Goal: Find specific page/section: Find specific page/section

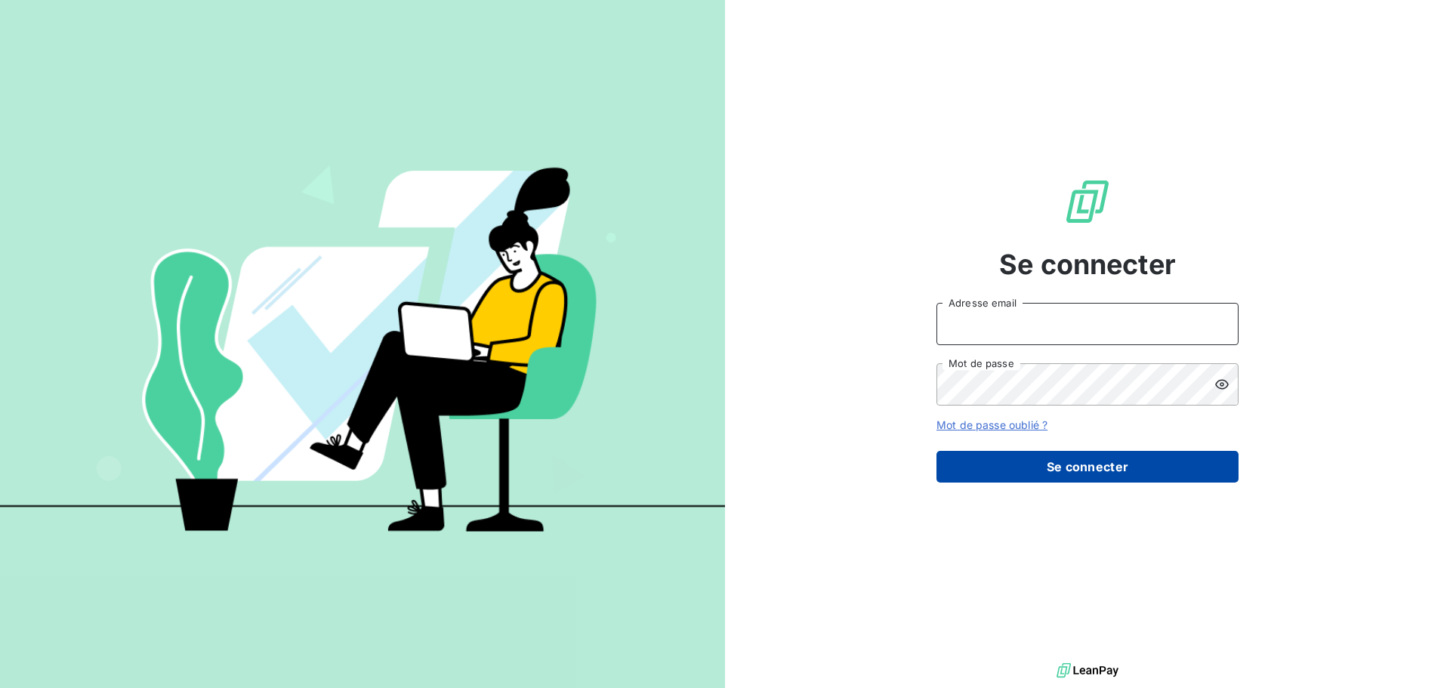
type input "[EMAIL_ADDRESS][DOMAIN_NAME]"
click at [1075, 458] on button "Se connecter" at bounding box center [1087, 467] width 302 height 32
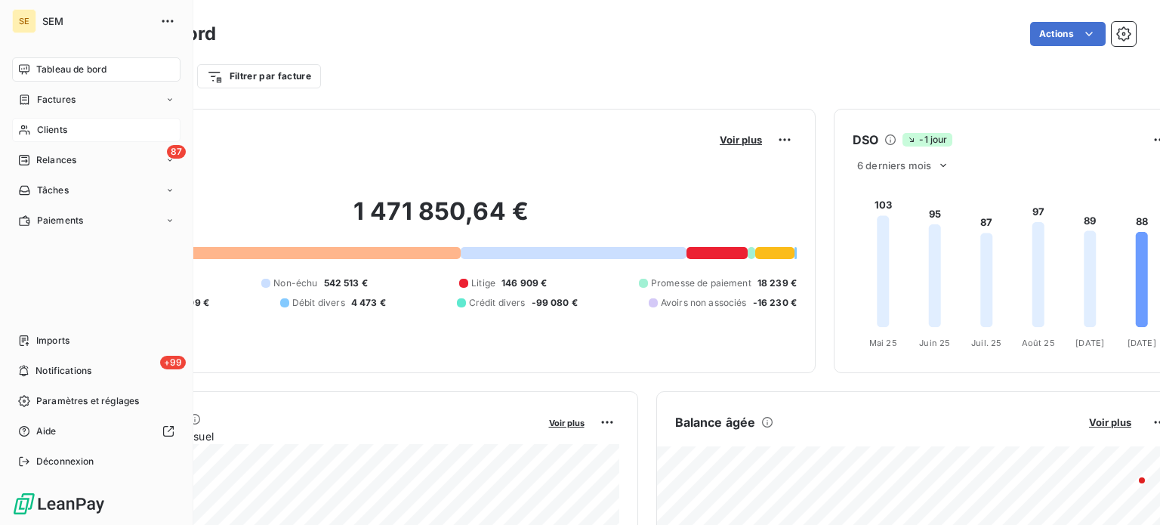
click at [33, 131] on div "Clients" at bounding box center [96, 130] width 168 height 24
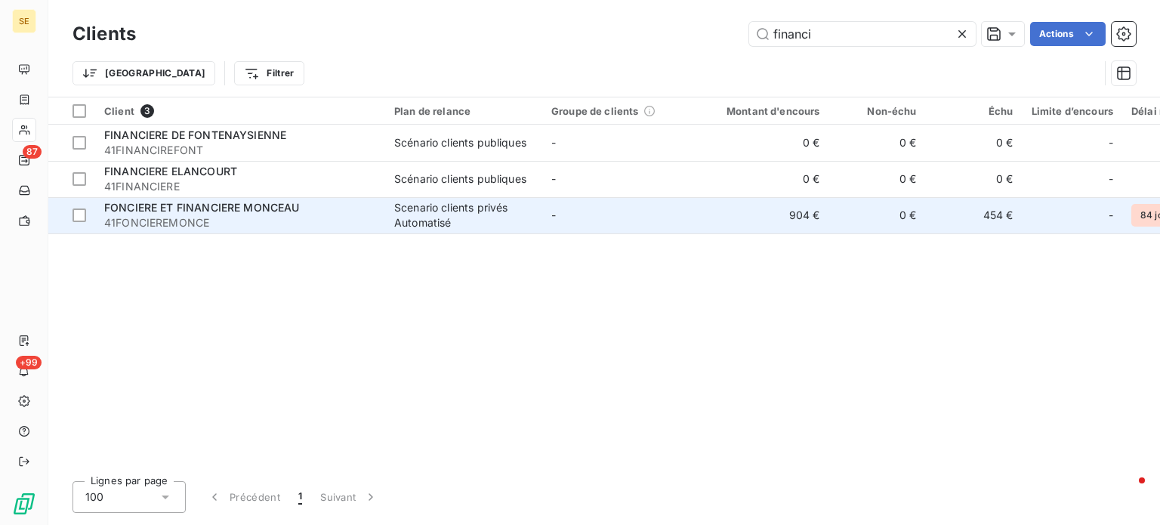
type input "financi"
click at [331, 228] on span "41FONCIEREMONCE" at bounding box center [240, 222] width 272 height 15
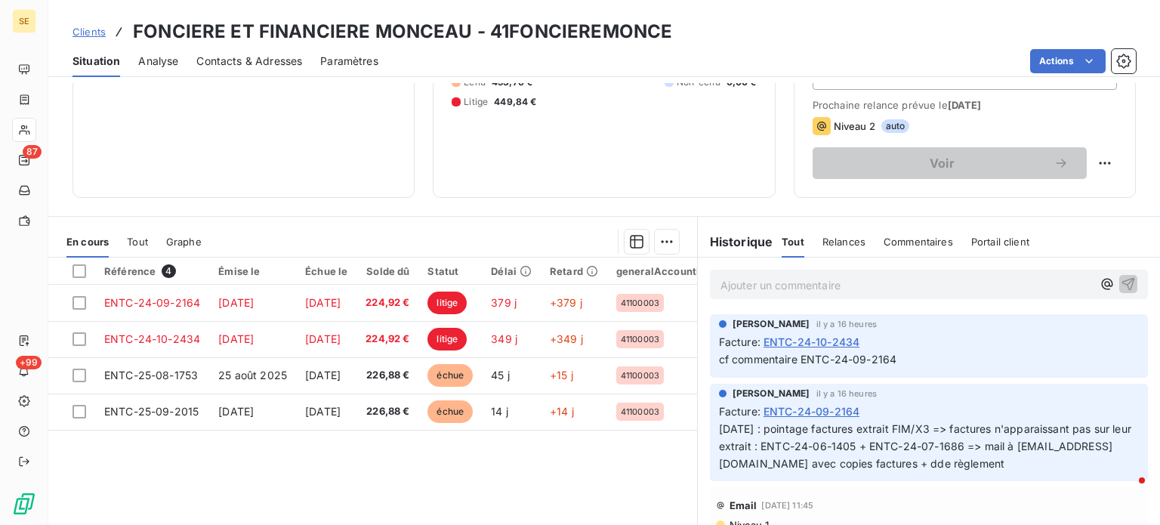
scroll to position [227, 0]
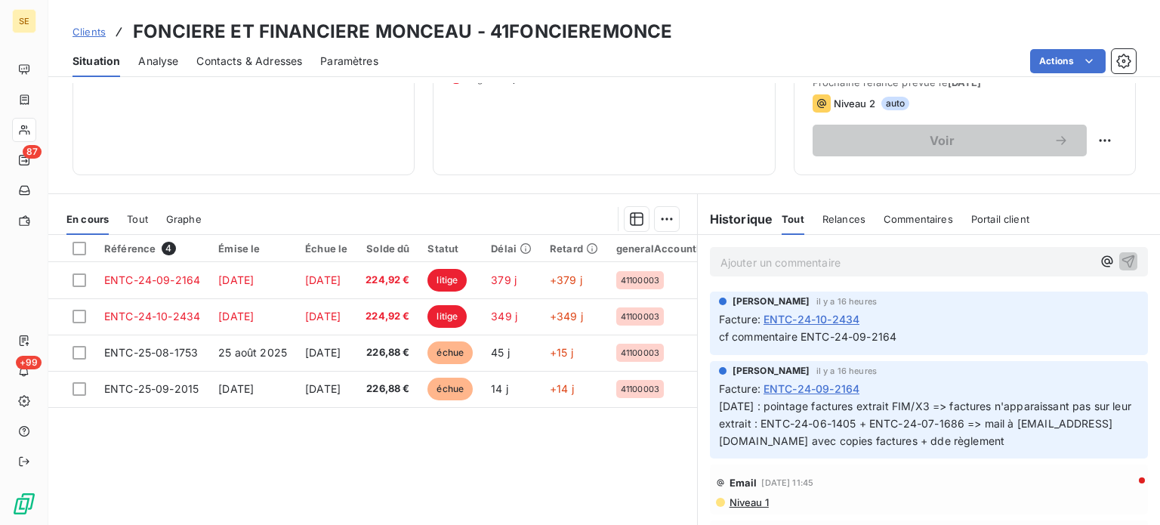
click at [79, 32] on span "Clients" at bounding box center [88, 32] width 33 height 12
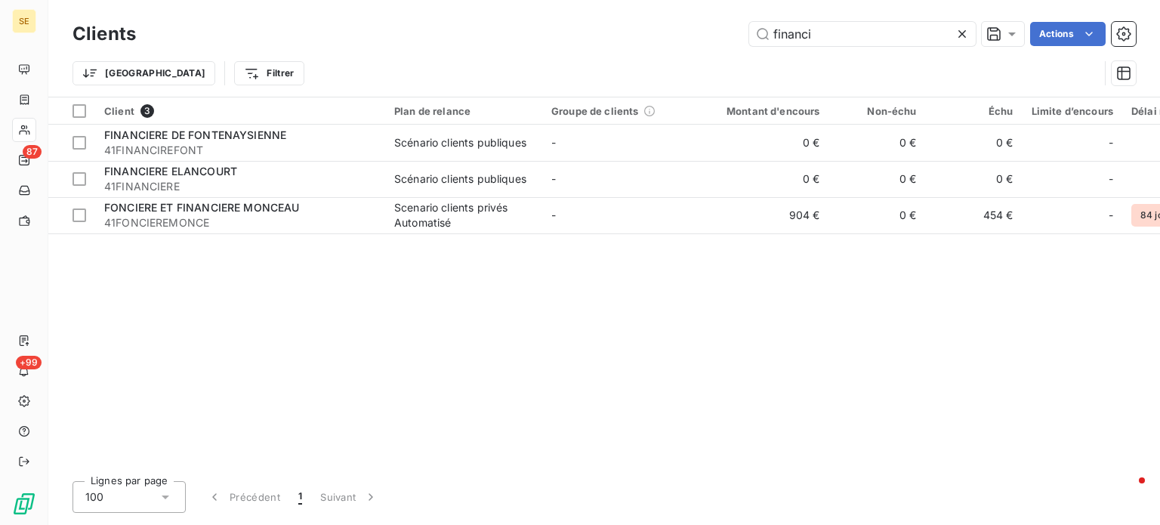
drag, startPoint x: 876, startPoint y: 39, endPoint x: 539, endPoint y: 32, distance: 336.9
click at [539, 32] on div "financi Actions" at bounding box center [645, 34] width 982 height 24
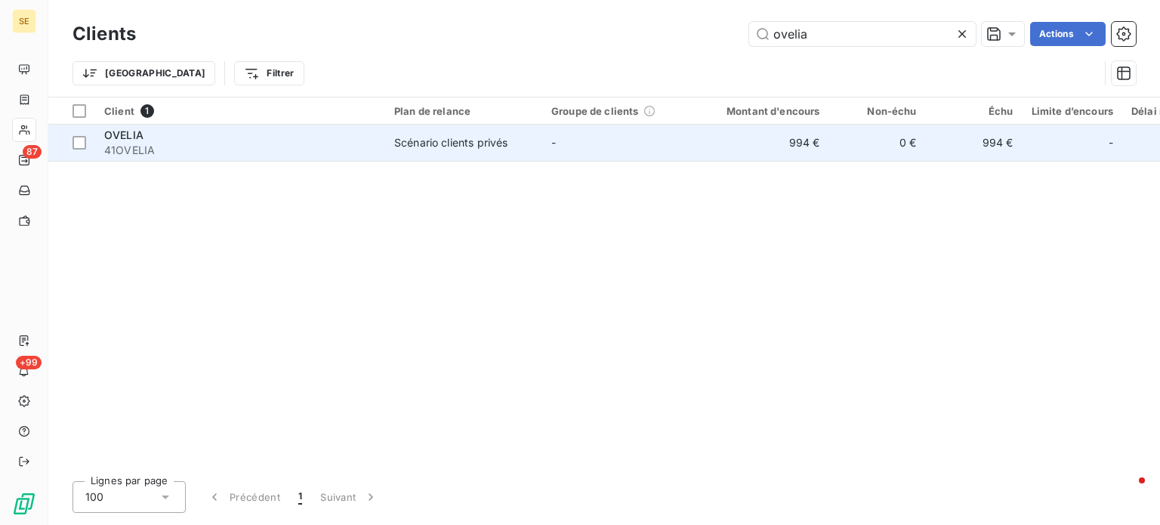
type input "ovelia"
click at [492, 148] on div "Scénario clients privés" at bounding box center [450, 142] width 113 height 15
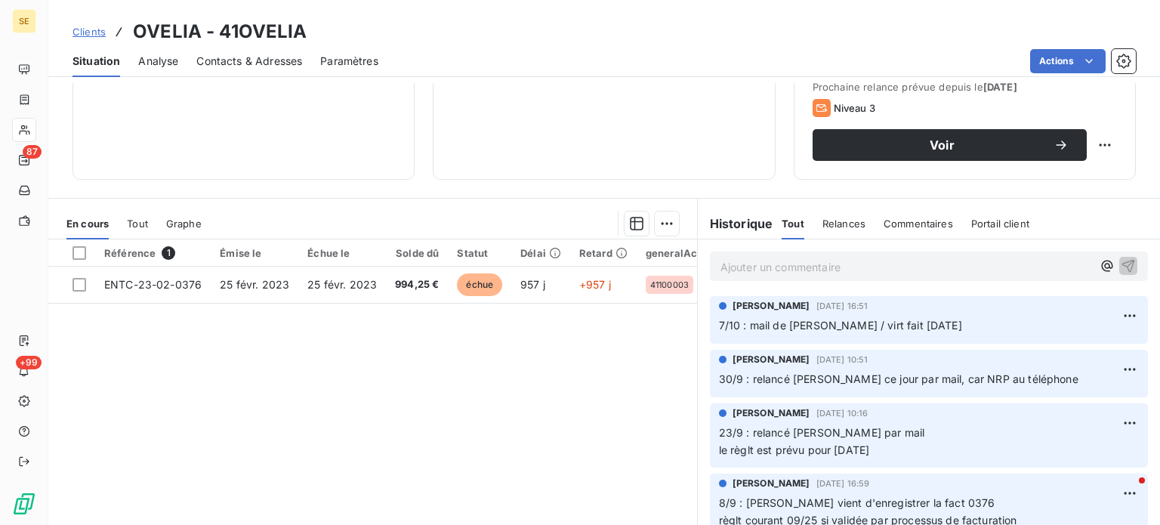
scroll to position [196, 0]
